Goal: Communication & Community: Share content

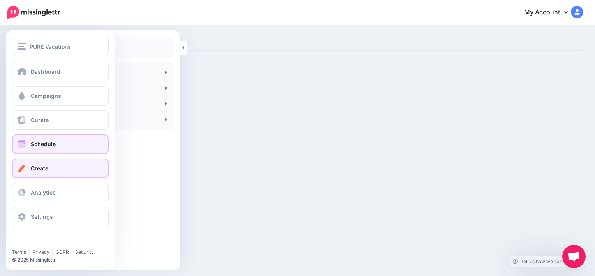
click at [45, 143] on span "Schedule" at bounding box center [43, 144] width 25 height 7
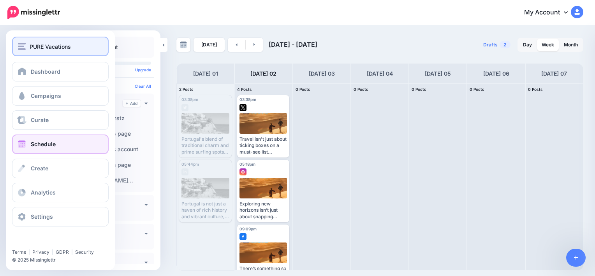
click at [30, 45] on span "PURE Vacations" at bounding box center [50, 46] width 41 height 9
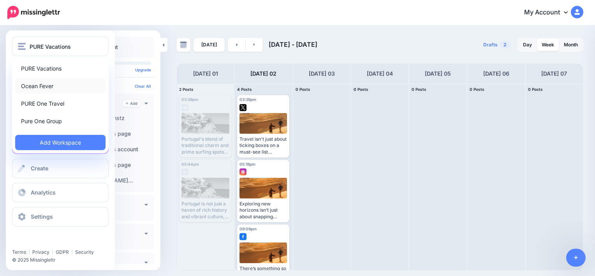
click at [38, 84] on link "Ocean Fever" at bounding box center [60, 85] width 90 height 15
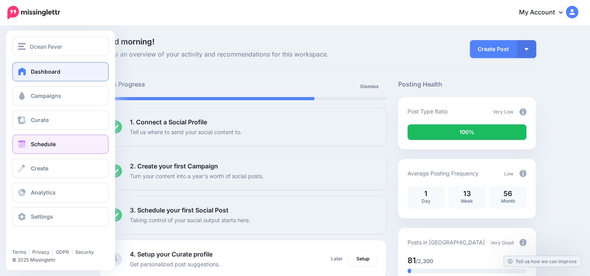
click at [47, 150] on link "Schedule" at bounding box center [60, 143] width 97 height 19
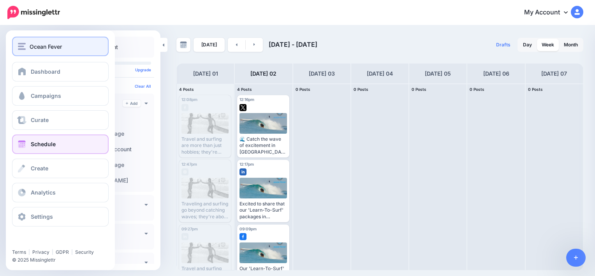
click at [50, 48] on span "Ocean Fever" at bounding box center [46, 46] width 32 height 9
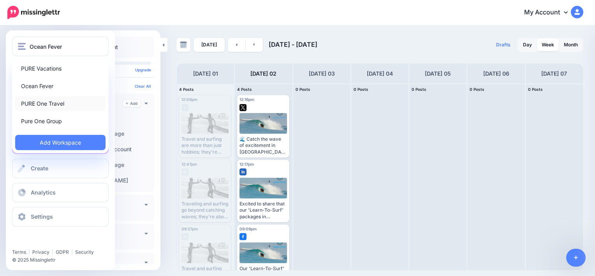
click at [45, 103] on link "PURE One Travel" at bounding box center [60, 103] width 90 height 15
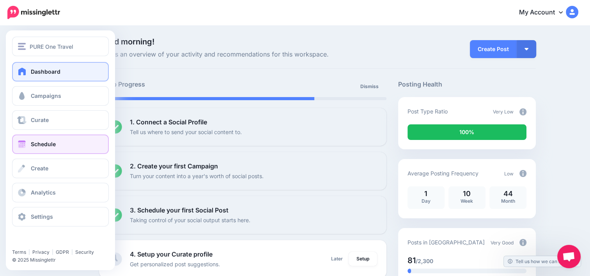
click at [52, 148] on link "Schedule" at bounding box center [60, 143] width 97 height 19
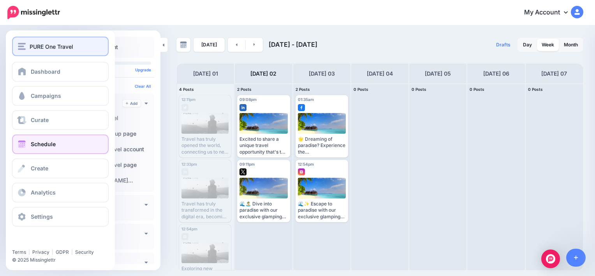
click at [34, 50] on span "PURE One Travel" at bounding box center [52, 46] width 44 height 9
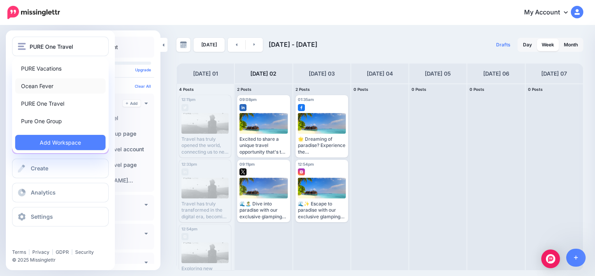
click at [59, 82] on link "Ocean Fever" at bounding box center [60, 85] width 90 height 15
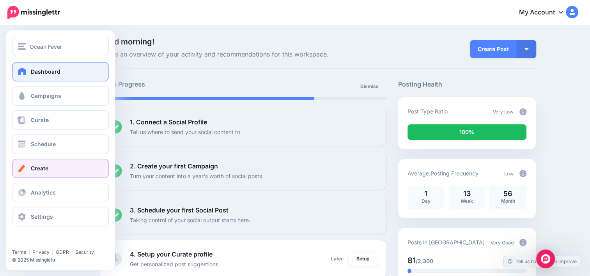
click at [63, 166] on link "Create" at bounding box center [60, 168] width 97 height 19
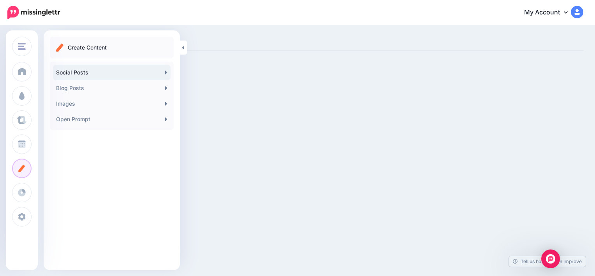
click at [109, 76] on link "Social Posts" at bounding box center [112, 73] width 118 height 16
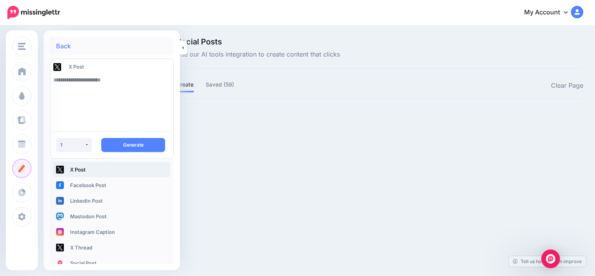
click at [135, 79] on textarea at bounding box center [111, 98] width 117 height 53
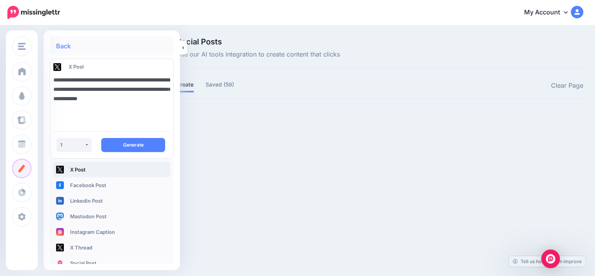
click at [107, 77] on textarea "**********" at bounding box center [111, 98] width 117 height 53
type textarea "**********"
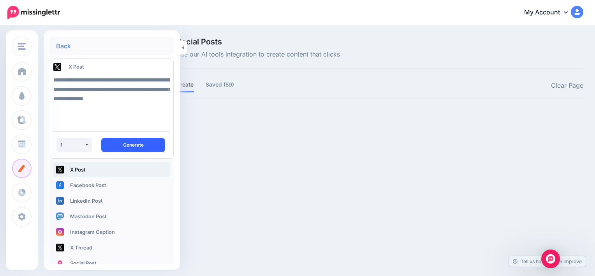
click at [119, 145] on button "Generate" at bounding box center [133, 145] width 64 height 14
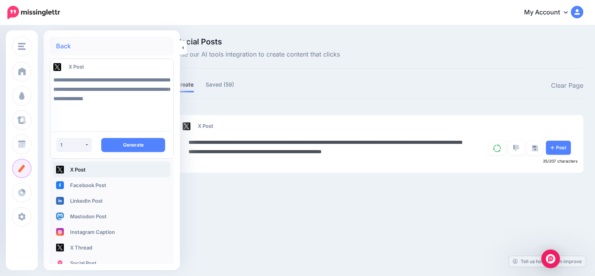
click at [468, 151] on textarea "**********" at bounding box center [329, 147] width 280 height 19
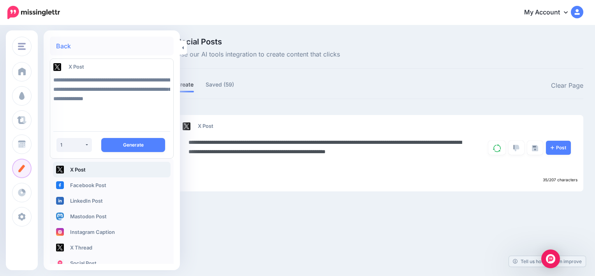
paste textarea "**********"
type textarea "**********"
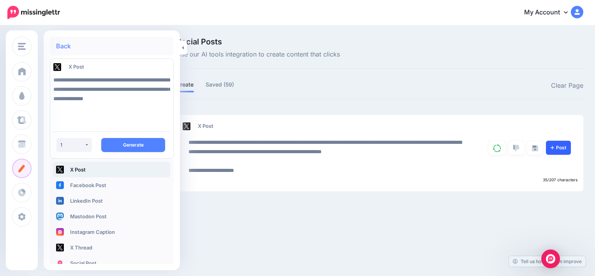
click at [552, 153] on link "Post" at bounding box center [558, 148] width 25 height 14
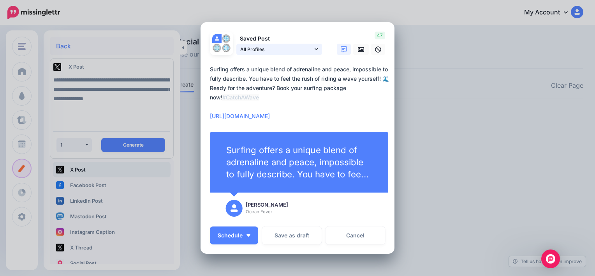
click at [315, 49] on icon at bounding box center [317, 48] width 4 height 5
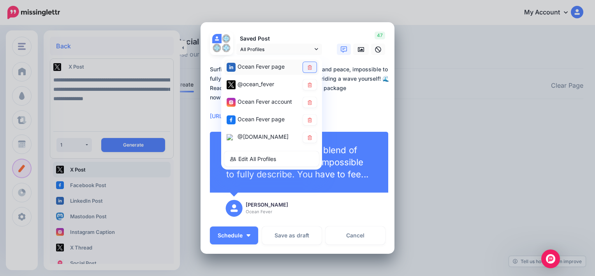
click at [310, 65] on link at bounding box center [310, 67] width 14 height 11
click at [307, 102] on icon at bounding box center [310, 102] width 6 height 5
click at [313, 117] on link at bounding box center [310, 120] width 14 height 11
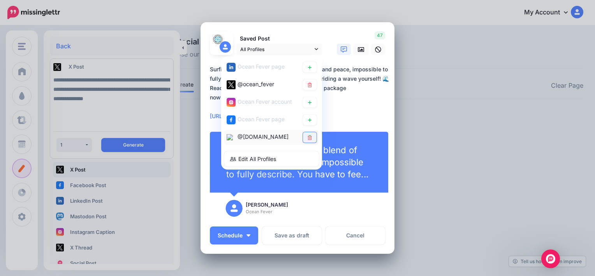
click at [307, 138] on link at bounding box center [310, 137] width 14 height 11
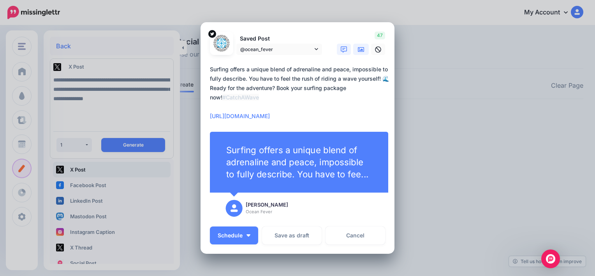
click at [360, 48] on icon at bounding box center [361, 49] width 6 height 6
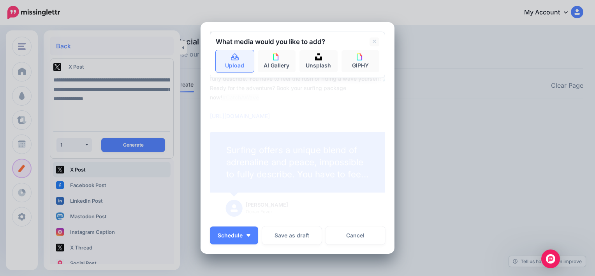
click at [224, 64] on link "Upload" at bounding box center [235, 61] width 38 height 22
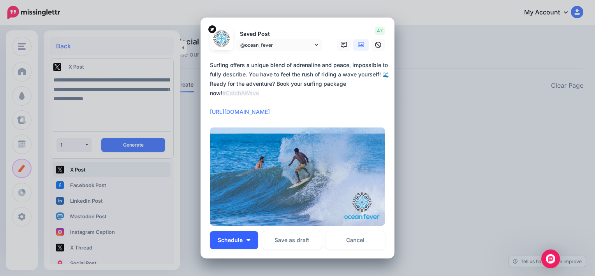
click at [247, 239] on img "button" at bounding box center [249, 240] width 4 height 2
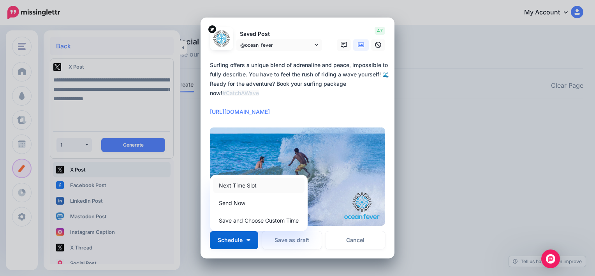
click at [254, 185] on link "Next Time Slot" at bounding box center [259, 185] width 92 height 15
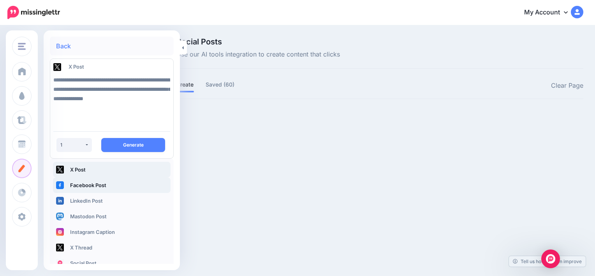
click at [105, 184] on link "Facebook Post" at bounding box center [112, 185] width 118 height 16
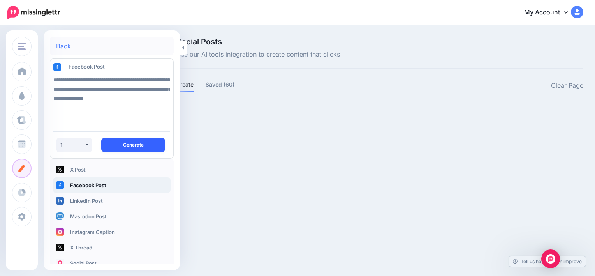
click at [128, 148] on button "Generate" at bounding box center [133, 145] width 64 height 14
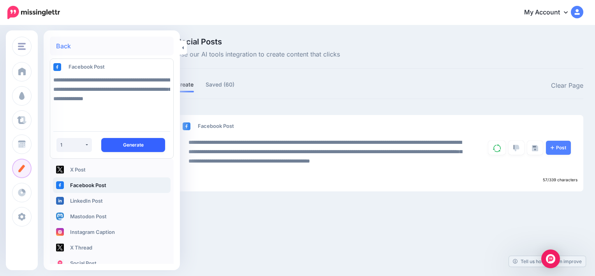
click at [128, 148] on button "Generate" at bounding box center [133, 145] width 64 height 14
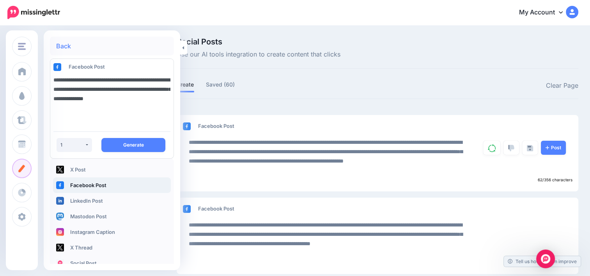
drag, startPoint x: 94, startPoint y: 108, endPoint x: 53, endPoint y: 78, distance: 50.0
click at [53, 78] on div "**********" at bounding box center [112, 98] width 129 height 53
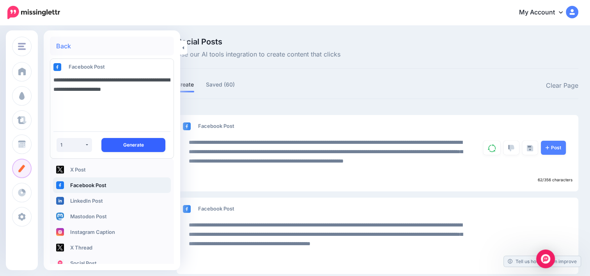
type textarea "**********"
click at [128, 148] on button "Generate" at bounding box center [133, 145] width 64 height 14
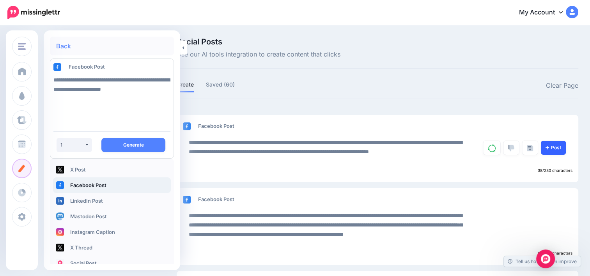
click at [565, 150] on link "Post" at bounding box center [552, 148] width 25 height 14
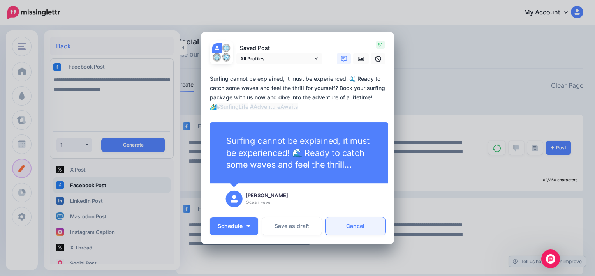
click at [362, 220] on link "Cancel" at bounding box center [356, 226] width 60 height 18
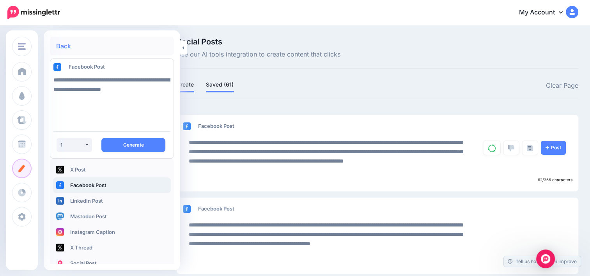
click at [217, 87] on link "Saved (61)" at bounding box center [220, 84] width 28 height 9
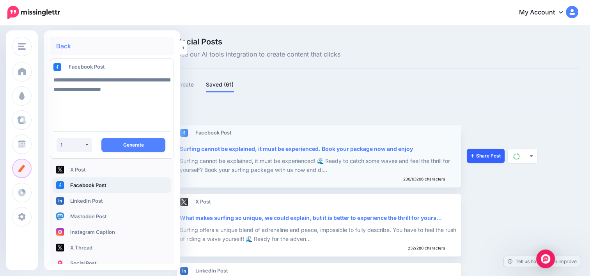
click at [480, 153] on link "Share Post" at bounding box center [485, 156] width 38 height 14
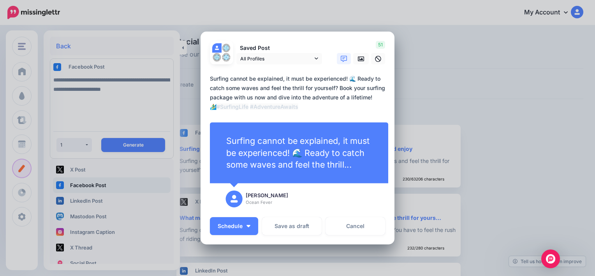
click at [297, 109] on textarea "**********" at bounding box center [299, 92] width 179 height 37
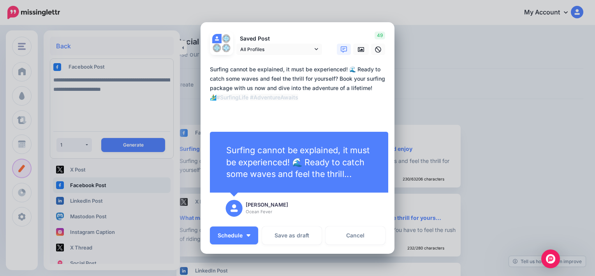
paste textarea "**********"
click at [251, 114] on textarea "**********" at bounding box center [299, 93] width 179 height 56
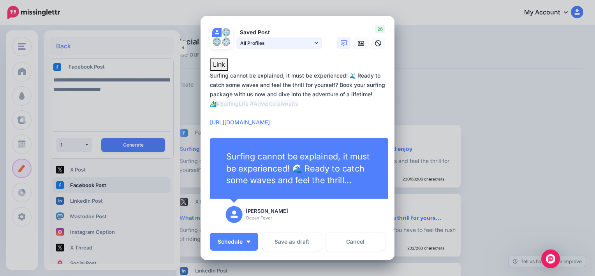
type textarea "**********"
click at [315, 41] on icon at bounding box center [317, 42] width 4 height 5
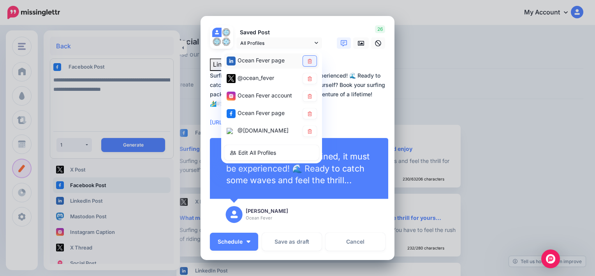
click at [309, 62] on icon at bounding box center [310, 61] width 4 height 5
click at [307, 79] on icon at bounding box center [310, 78] width 6 height 5
click at [308, 94] on icon at bounding box center [310, 96] width 6 height 5
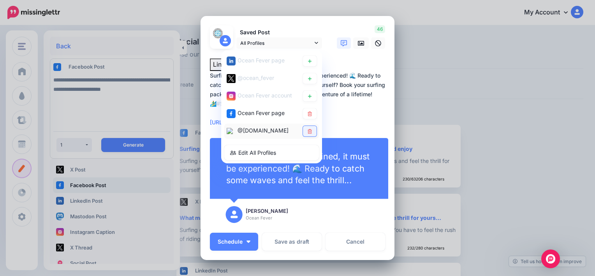
click at [311, 126] on link at bounding box center [310, 131] width 14 height 11
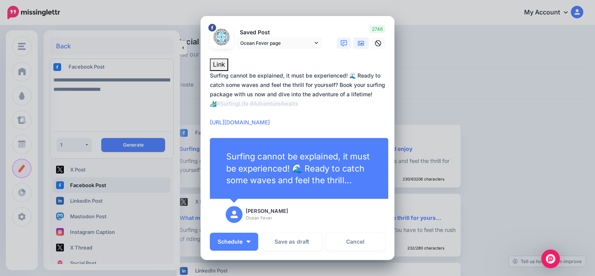
click at [360, 41] on icon at bounding box center [361, 43] width 6 height 6
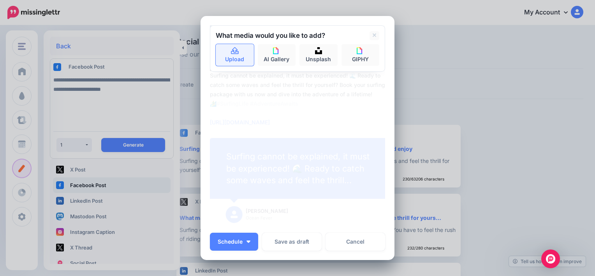
click at [234, 58] on link "Upload" at bounding box center [235, 55] width 38 height 22
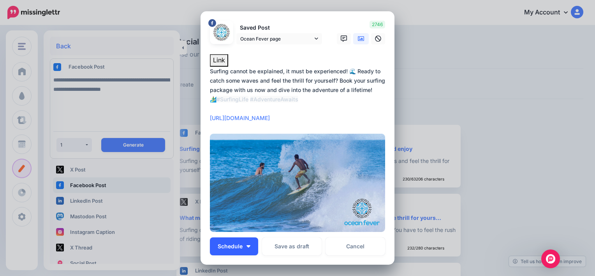
click at [244, 244] on button "Schedule" at bounding box center [234, 246] width 48 height 18
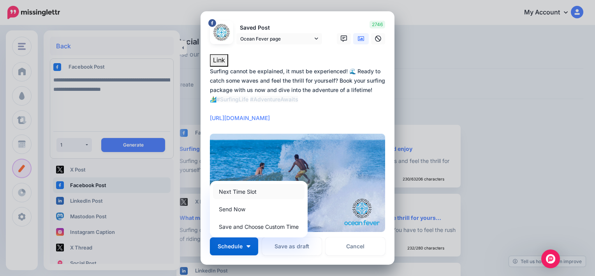
click at [247, 190] on link "Next Time Slot" at bounding box center [259, 191] width 92 height 15
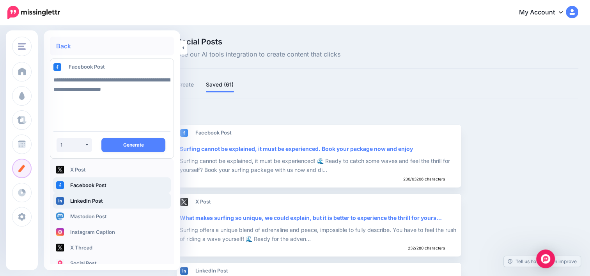
click at [111, 198] on link "LinkedIn Post" at bounding box center [112, 201] width 118 height 16
click at [193, 83] on link "Create" at bounding box center [186, 84] width 18 height 9
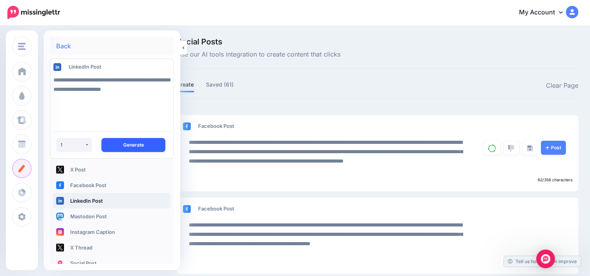
click at [134, 147] on button "Generate" at bounding box center [133, 145] width 64 height 14
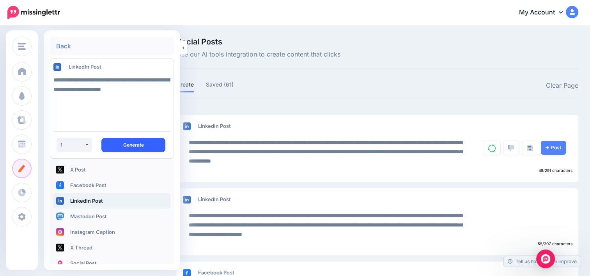
click at [134, 147] on button "Generate" at bounding box center [133, 145] width 64 height 14
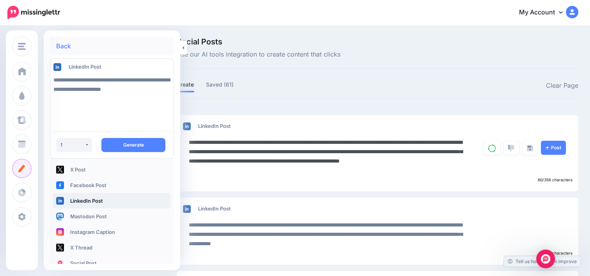
click at [335, 171] on textarea "**********" at bounding box center [329, 156] width 280 height 37
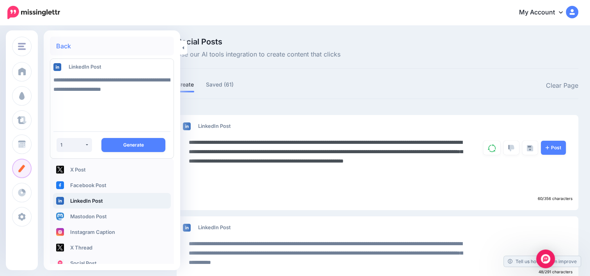
paste textarea "**********"
type textarea "**********"
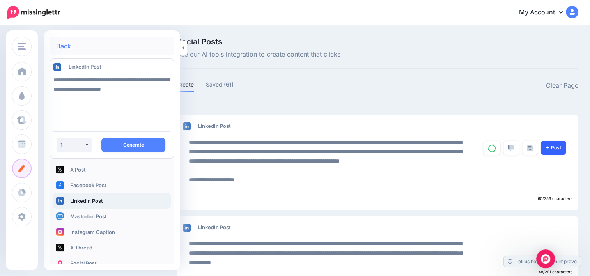
click at [550, 148] on link "Post" at bounding box center [552, 148] width 25 height 14
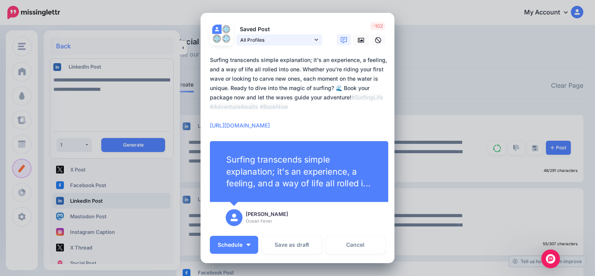
click at [315, 40] on icon at bounding box center [317, 39] width 4 height 5
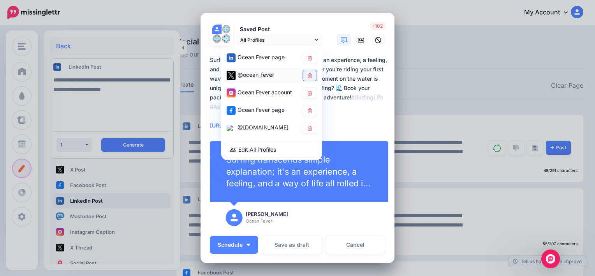
click at [308, 76] on icon at bounding box center [310, 75] width 6 height 5
click at [308, 94] on icon at bounding box center [310, 93] width 4 height 5
click at [308, 112] on icon at bounding box center [310, 110] width 4 height 5
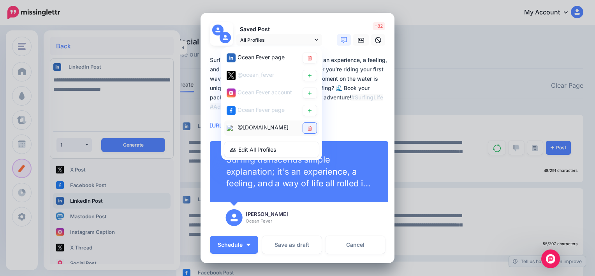
click at [306, 128] on link at bounding box center [310, 128] width 14 height 11
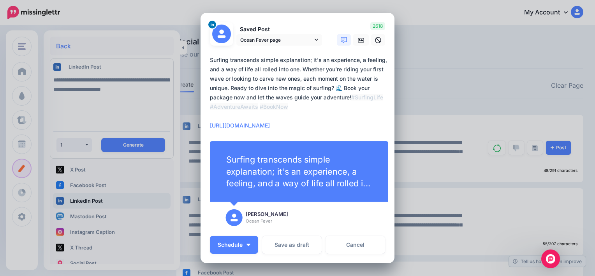
click at [253, 127] on textarea "**********" at bounding box center [299, 92] width 179 height 75
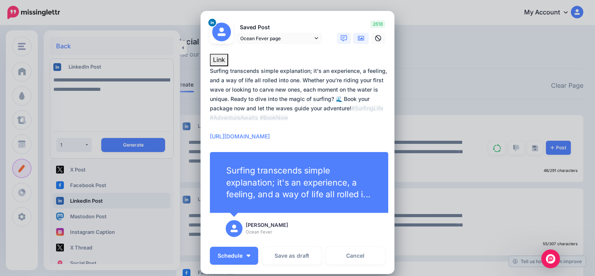
click at [353, 37] on link at bounding box center [361, 38] width 16 height 11
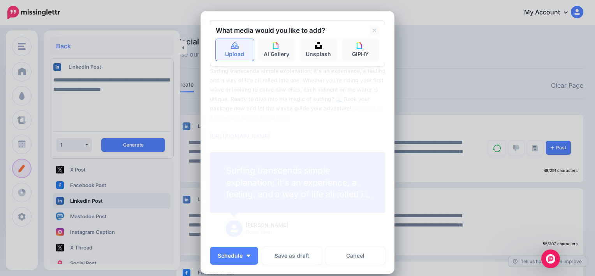
click at [236, 50] on link "Upload" at bounding box center [235, 50] width 38 height 22
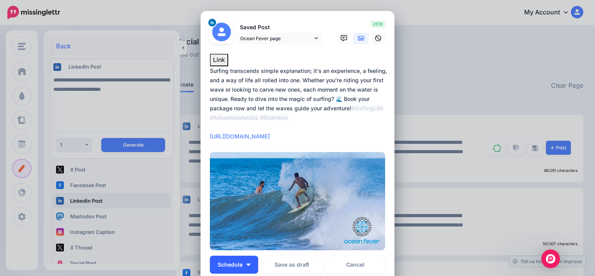
click at [249, 265] on button "Schedule" at bounding box center [234, 265] width 48 height 18
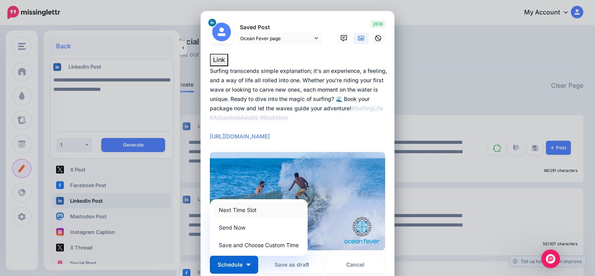
click at [245, 213] on link "Next Time Slot" at bounding box center [259, 209] width 92 height 15
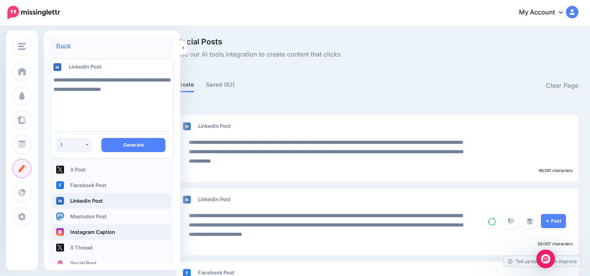
click at [115, 233] on link "Instagram Caption" at bounding box center [112, 232] width 118 height 16
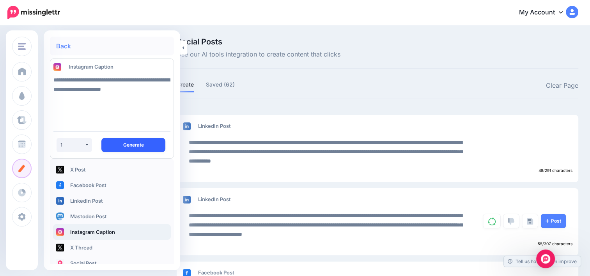
click at [135, 149] on button "Generate" at bounding box center [133, 145] width 64 height 14
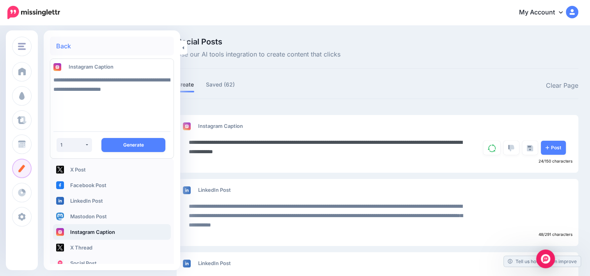
click at [192, 142] on textarea "**********" at bounding box center [329, 147] width 280 height 19
click at [317, 150] on textarea "**********" at bounding box center [329, 147] width 280 height 19
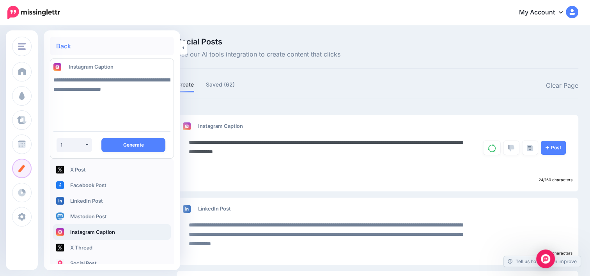
paste textarea "**********"
type textarea "**********"
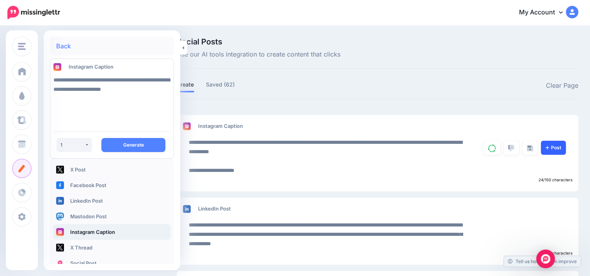
click at [556, 151] on link "Post" at bounding box center [552, 148] width 25 height 14
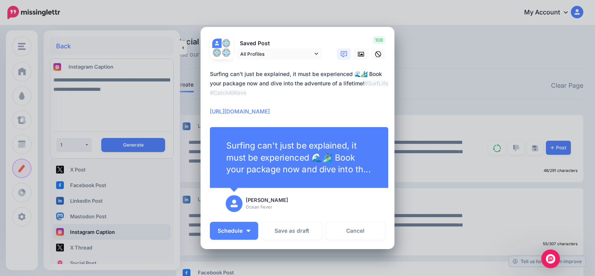
click at [240, 112] on textarea "**********" at bounding box center [299, 92] width 179 height 47
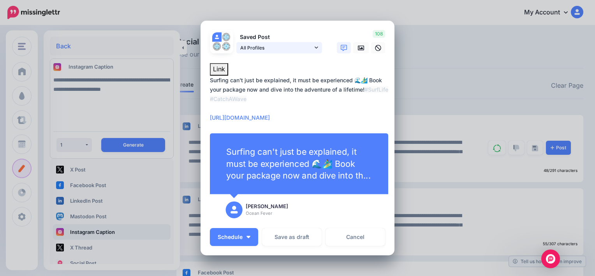
click at [313, 45] on link "All Profiles" at bounding box center [280, 47] width 86 height 11
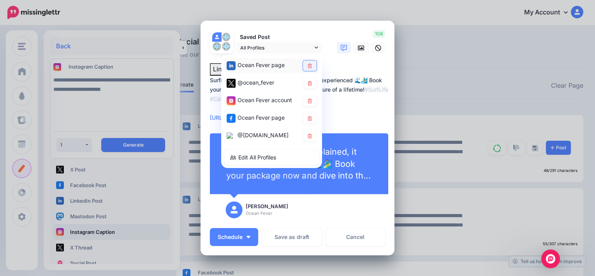
click at [312, 62] on link at bounding box center [310, 65] width 14 height 11
click at [306, 87] on link at bounding box center [310, 83] width 14 height 11
click at [307, 117] on icon at bounding box center [310, 118] width 6 height 5
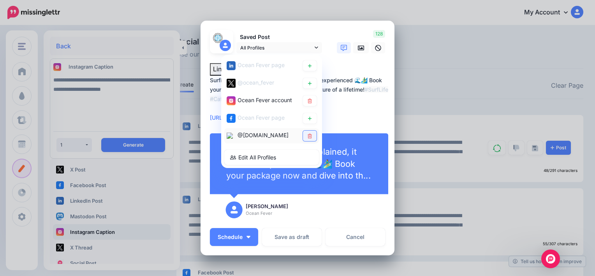
click at [309, 138] on link at bounding box center [310, 136] width 14 height 11
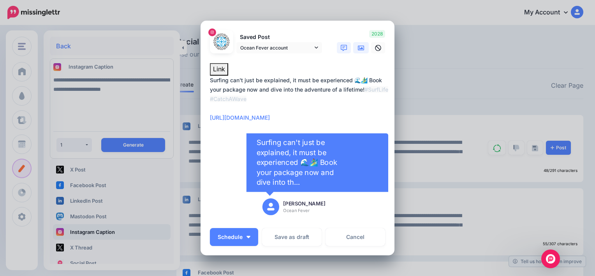
click at [360, 47] on icon at bounding box center [361, 48] width 6 height 6
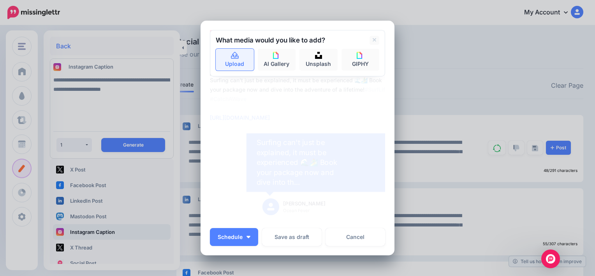
click at [223, 58] on link "Upload" at bounding box center [235, 60] width 38 height 22
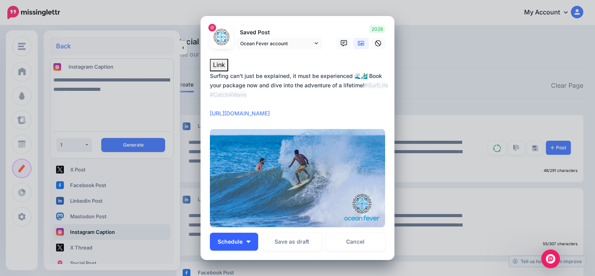
click at [236, 248] on button "Schedule" at bounding box center [234, 242] width 48 height 18
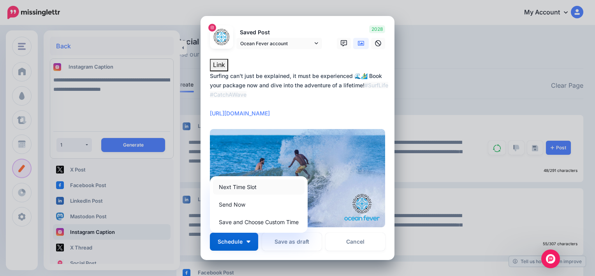
click at [265, 190] on link "Next Time Slot" at bounding box center [259, 186] width 92 height 15
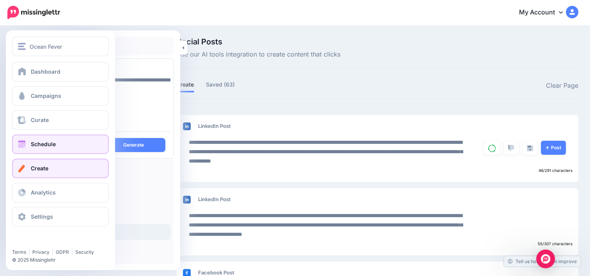
click at [56, 147] on link "Schedule" at bounding box center [60, 143] width 97 height 19
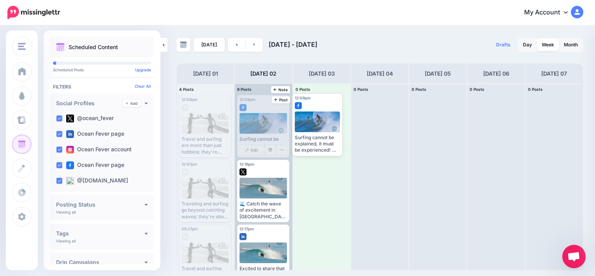
drag, startPoint x: 267, startPoint y: 102, endPoint x: 272, endPoint y: 102, distance: 5.8
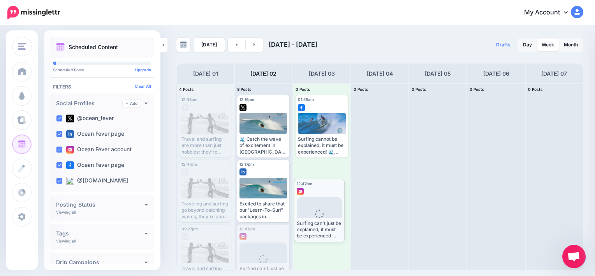
drag, startPoint x: 274, startPoint y: 239, endPoint x: 331, endPoint y: 193, distance: 73.5
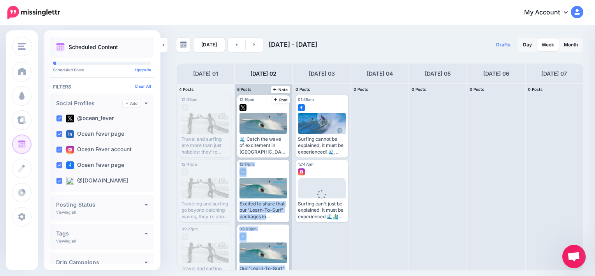
drag, startPoint x: 293, startPoint y: 141, endPoint x: 292, endPoint y: 154, distance: 12.9
click at [292, 154] on div "4 Posts 01 12:08pm [DATE] 12:08pm Published Send Again 12:47pm" at bounding box center [380, 176] width 407 height 187
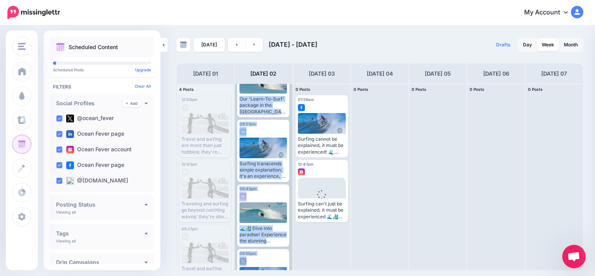
scroll to position [168, 0]
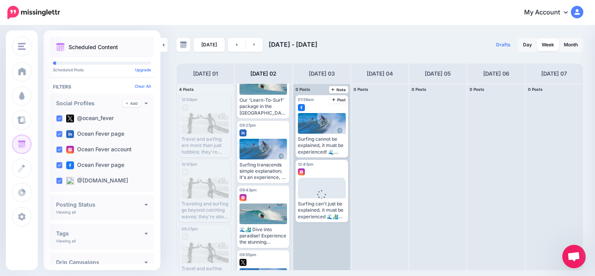
click at [320, 247] on div "01:58am [DATE] 01:58am Surfing cannot be explained, it must be experienced! 🌊 R…" at bounding box center [321, 177] width 57 height 186
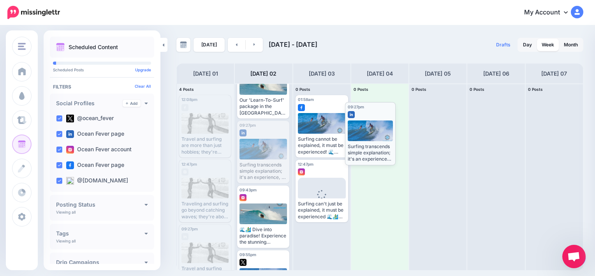
drag, startPoint x: 263, startPoint y: 127, endPoint x: 371, endPoint y: 108, distance: 109.6
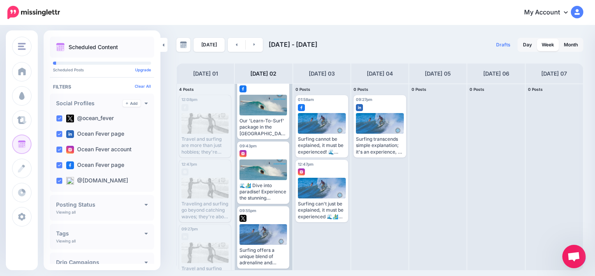
scroll to position [150, 0]
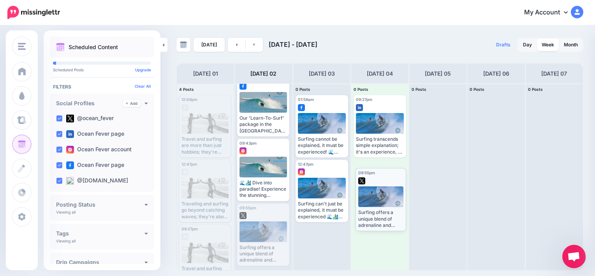
drag, startPoint x: 262, startPoint y: 211, endPoint x: 380, endPoint y: 175, distance: 123.7
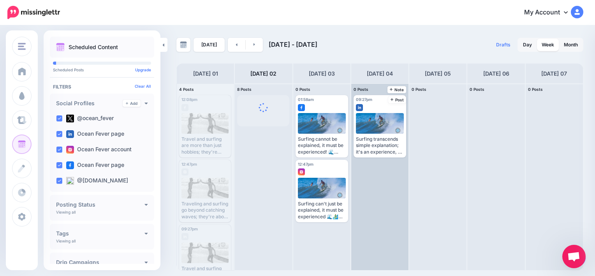
scroll to position [0, 0]
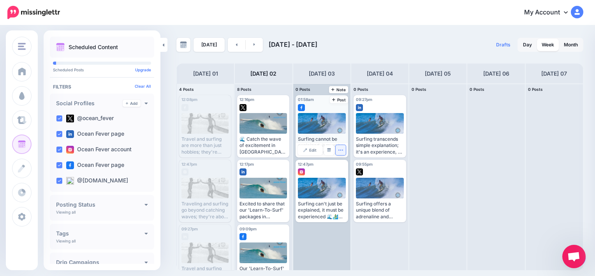
click at [344, 153] on button "button" at bounding box center [341, 150] width 10 height 10
click at [327, 152] on link "Manage Dates" at bounding box center [329, 150] width 10 height 10
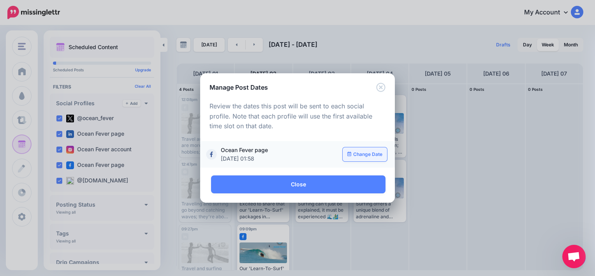
click at [360, 156] on link "Change Date" at bounding box center [365, 154] width 45 height 14
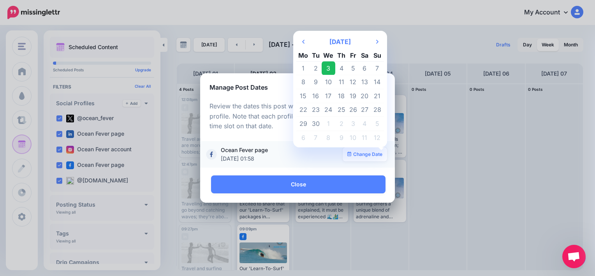
click at [299, 156] on span "[DATE] 01:58" at bounding box center [280, 158] width 118 height 9
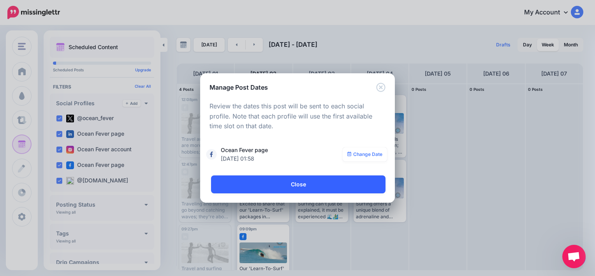
click at [299, 181] on link "Close" at bounding box center [298, 184] width 175 height 18
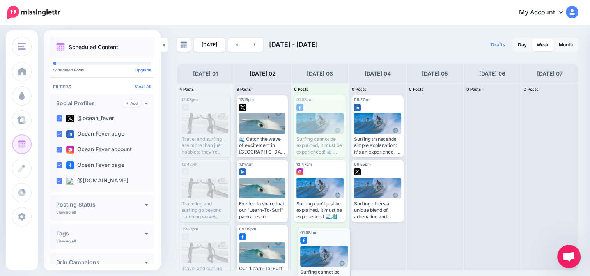
drag, startPoint x: 328, startPoint y: 131, endPoint x: 330, endPoint y: 263, distance: 132.5
